Goal: Task Accomplishment & Management: Complete application form

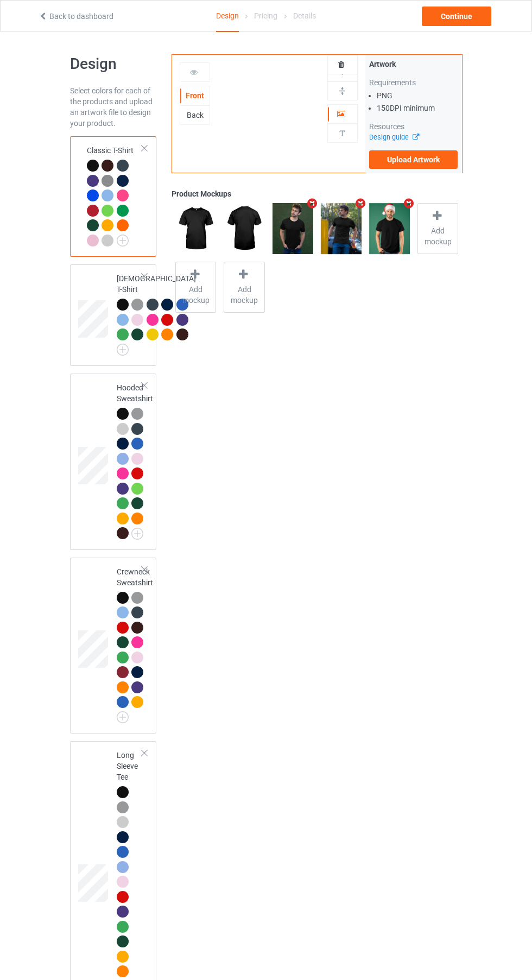
click at [427, 159] on label "Upload Artwork" at bounding box center [413, 159] width 89 height 18
click at [0, 0] on input "Upload Artwork" at bounding box center [0, 0] width 0 height 0
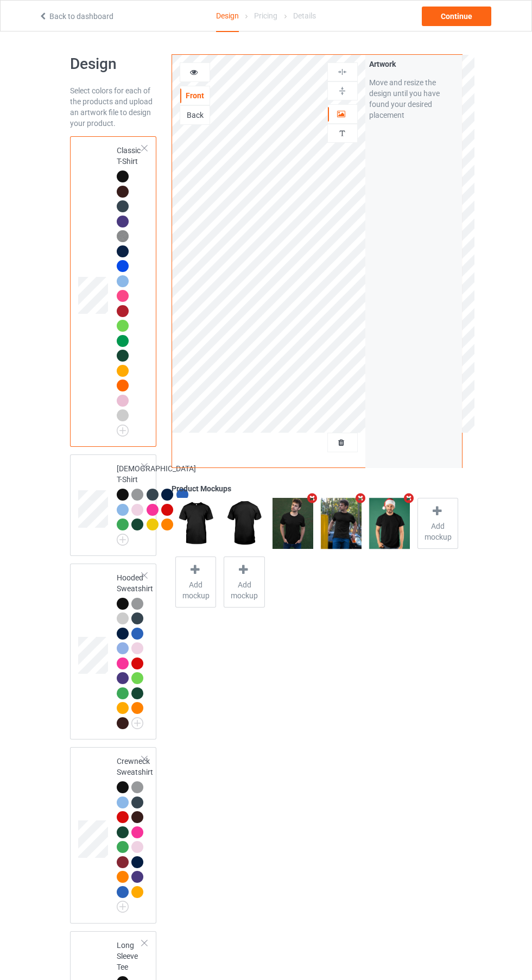
click at [342, 441] on icon at bounding box center [341, 441] width 9 height 8
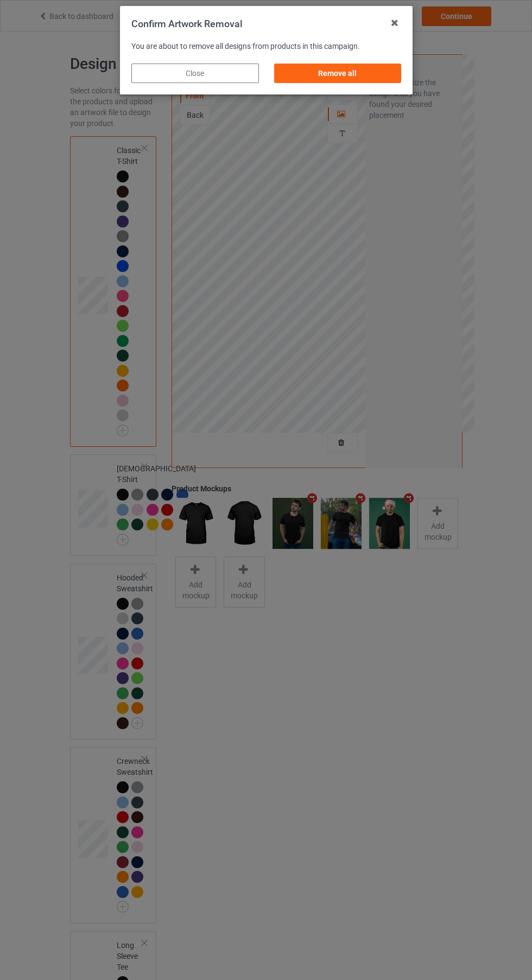
click at [331, 70] on div "Remove all" at bounding box center [338, 74] width 128 height 20
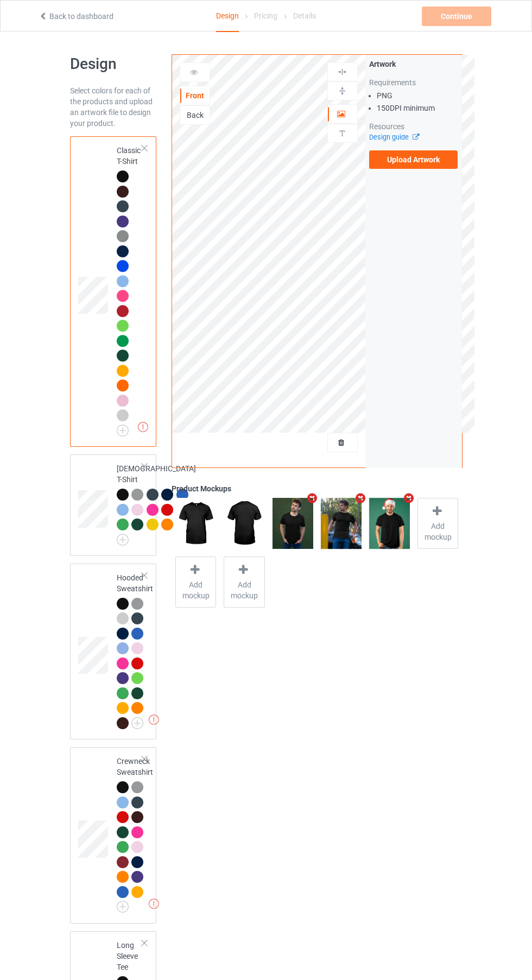
click at [440, 161] on label "Upload Artwork" at bounding box center [413, 159] width 89 height 18
click at [0, 0] on input "Upload Artwork" at bounding box center [0, 0] width 0 height 0
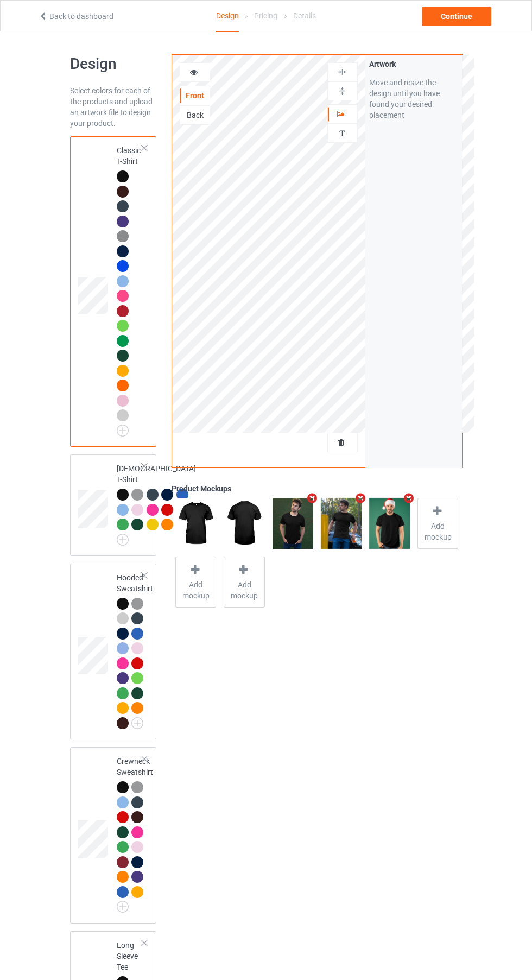
click at [194, 71] on icon at bounding box center [194, 71] width 9 height 8
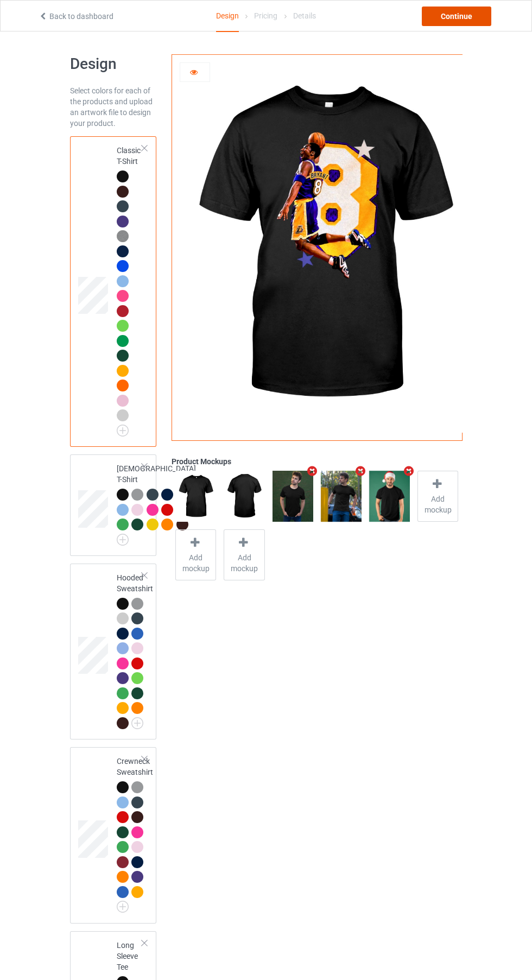
click at [460, 16] on div "Continue" at bounding box center [457, 17] width 70 height 20
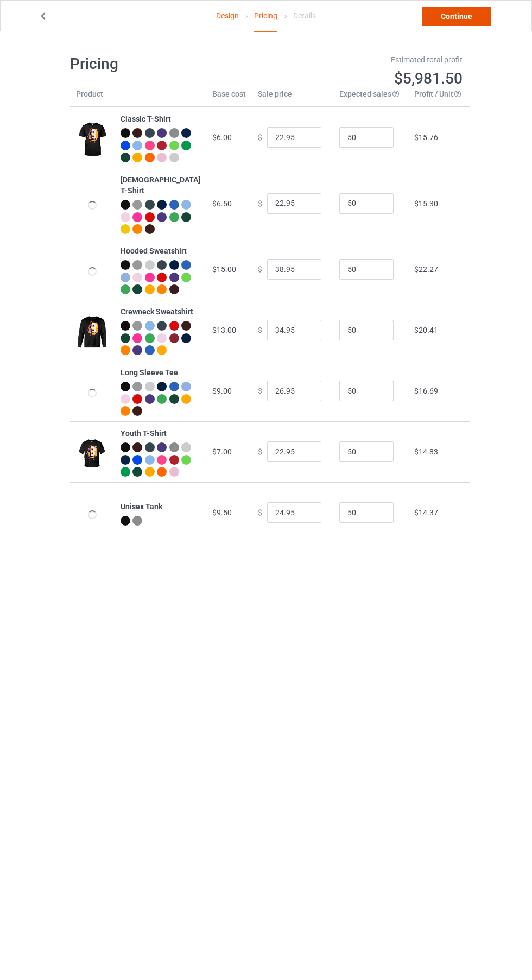
click at [458, 13] on link "Continue" at bounding box center [457, 17] width 70 height 20
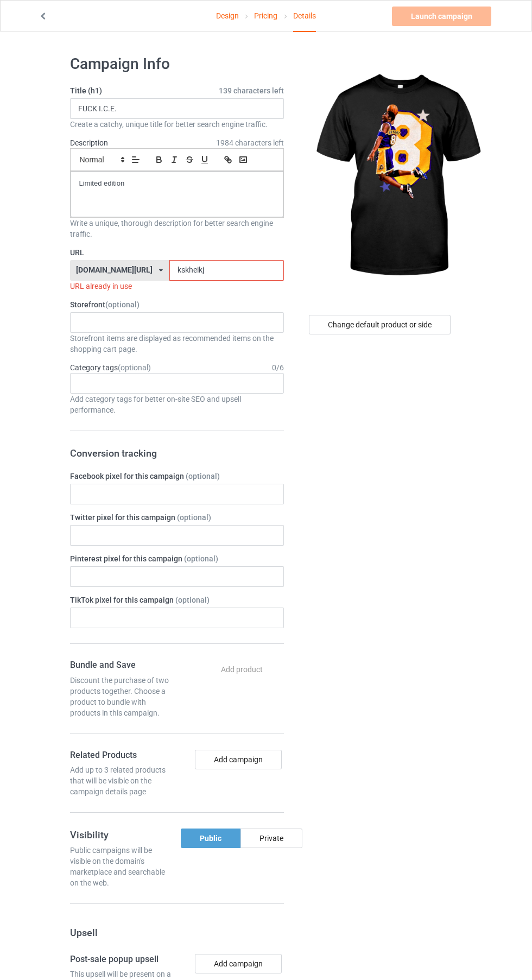
click at [192, 270] on input "kskheikj" at bounding box center [226, 270] width 115 height 21
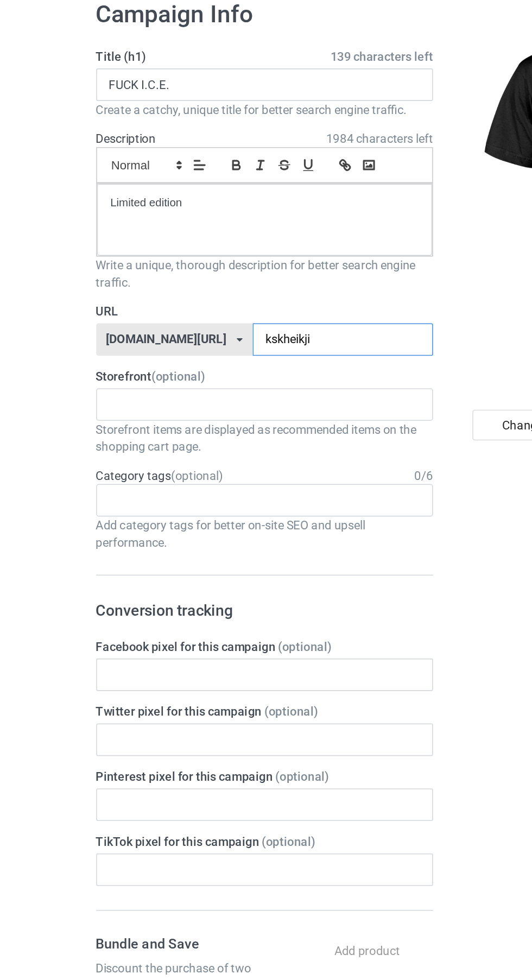
type input "kskheikji"
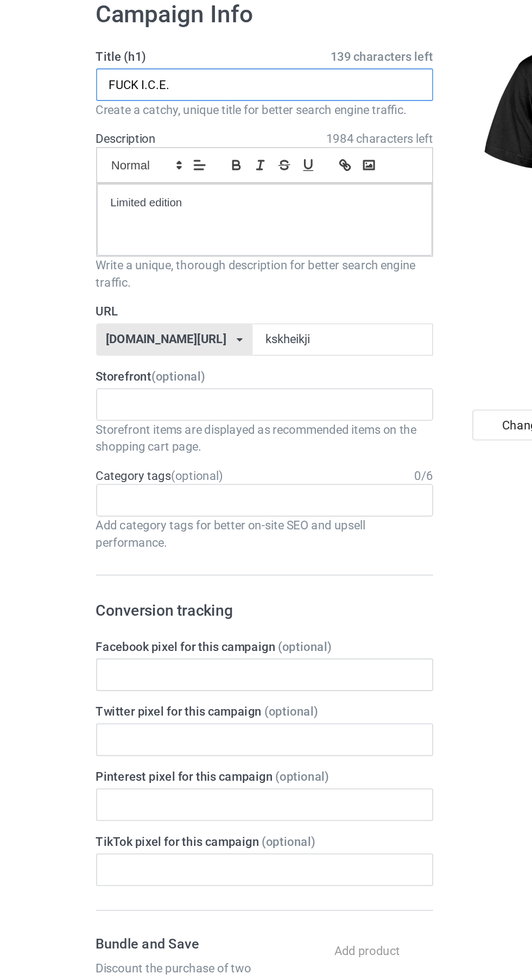
click at [135, 109] on input "FUCK I.C.E." at bounding box center [177, 108] width 214 height 21
type input "F"
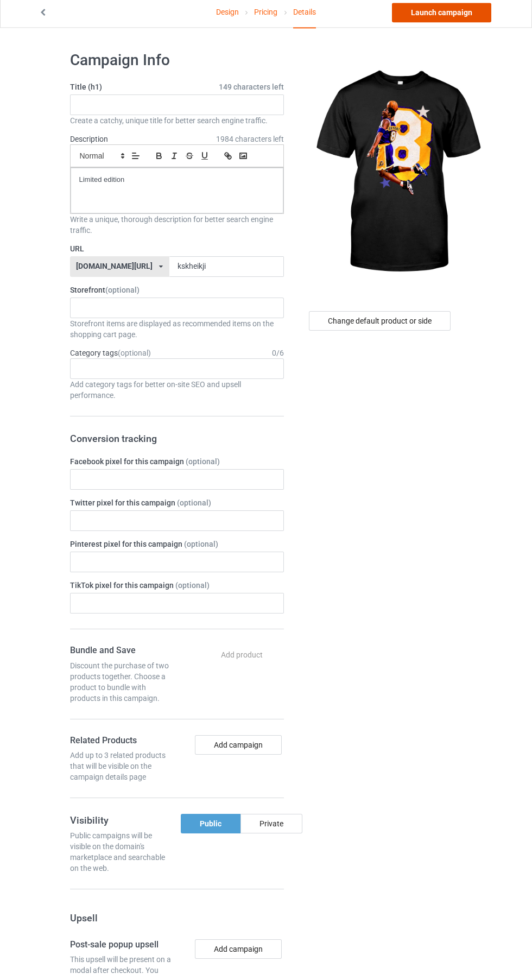
click at [458, 21] on link "Launch campaign" at bounding box center [441, 17] width 99 height 20
